Goal: Navigation & Orientation: Find specific page/section

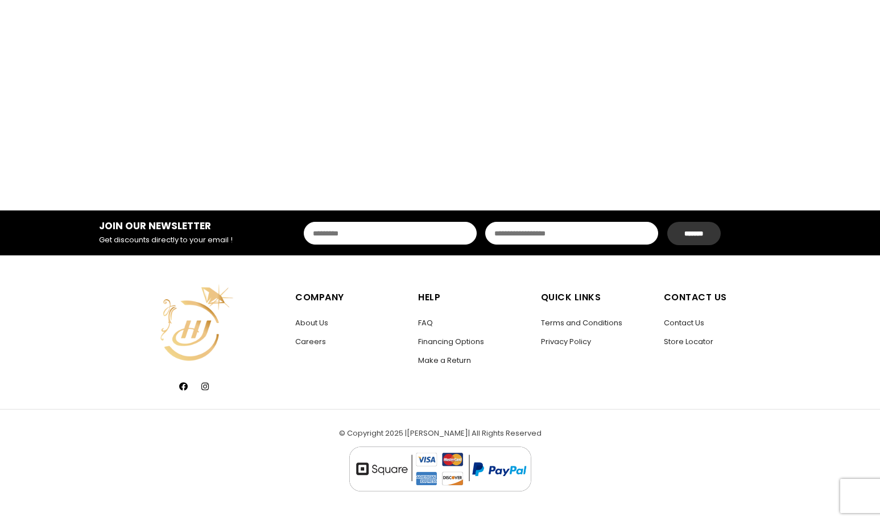
scroll to position [2161, 0]
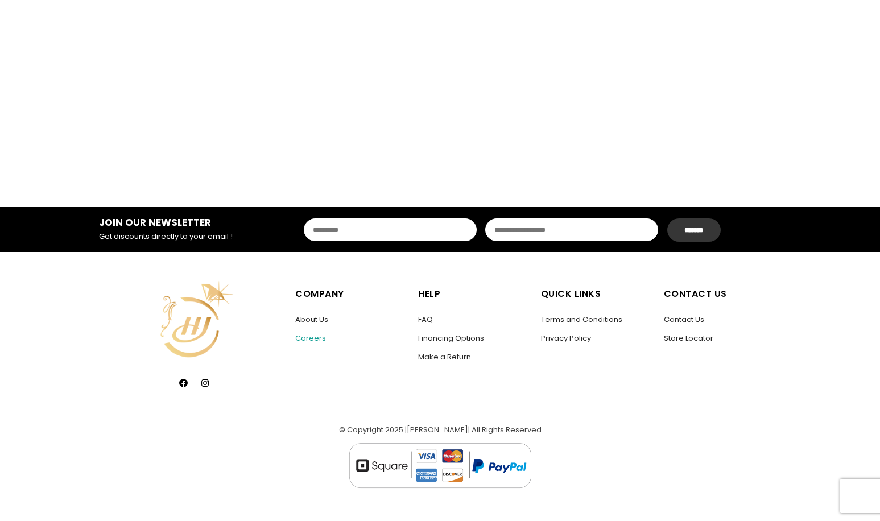
click at [316, 338] on link "Careers" at bounding box center [310, 338] width 31 height 11
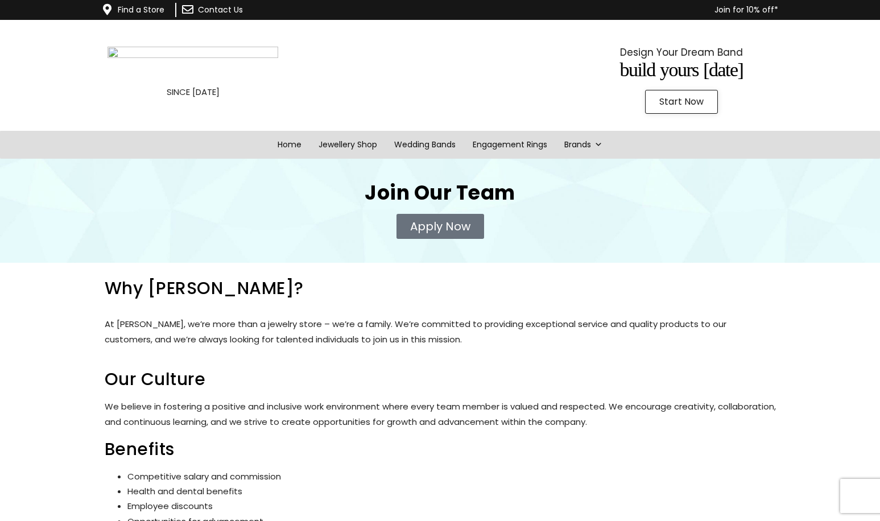
click at [674, 106] on span "Start Now" at bounding box center [681, 101] width 44 height 9
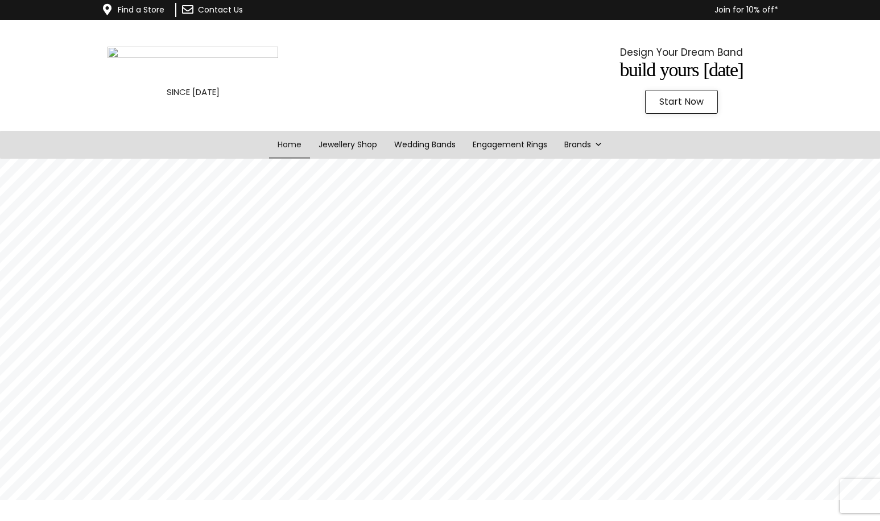
click at [241, 82] on img at bounding box center [193, 64] width 171 height 35
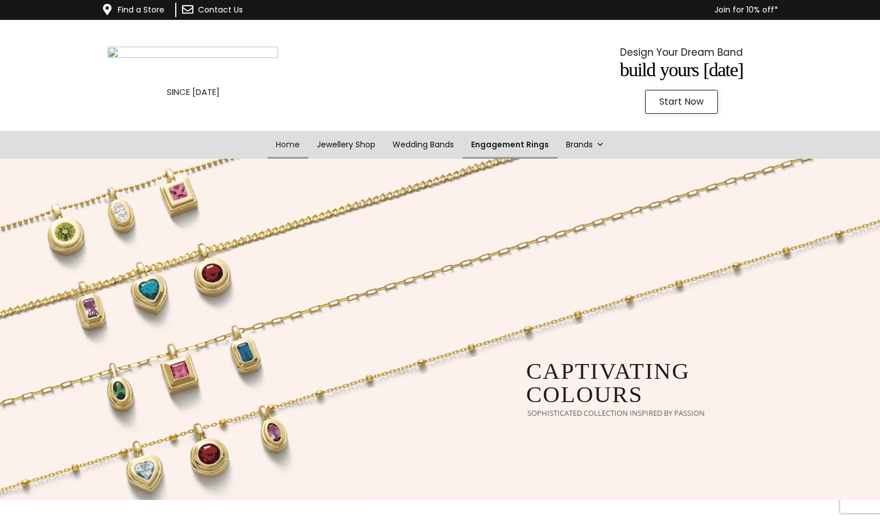
click at [511, 159] on link "Engagement Rings" at bounding box center [510, 145] width 95 height 28
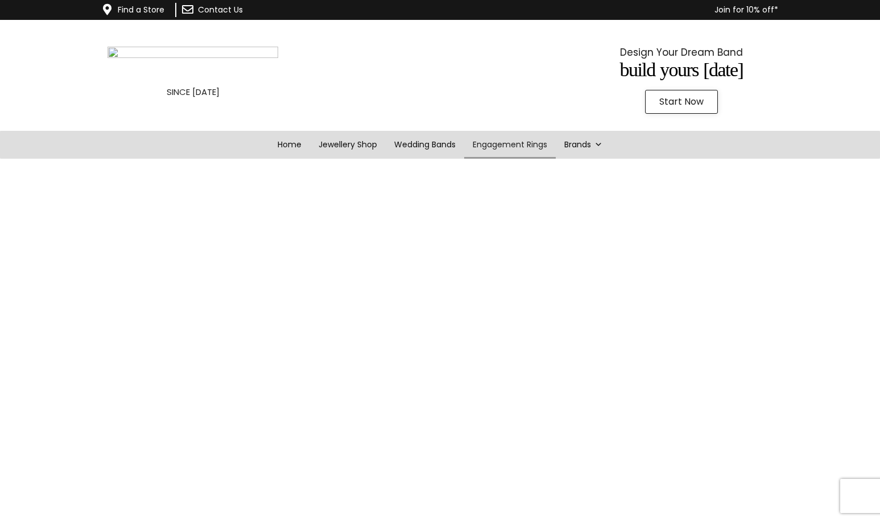
click at [187, 74] on img at bounding box center [193, 64] width 171 height 35
